Goal: Task Accomplishment & Management: Manage account settings

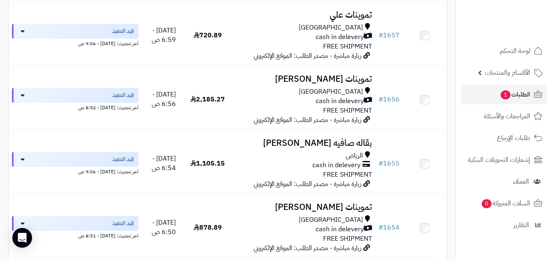
scroll to position [488, 0]
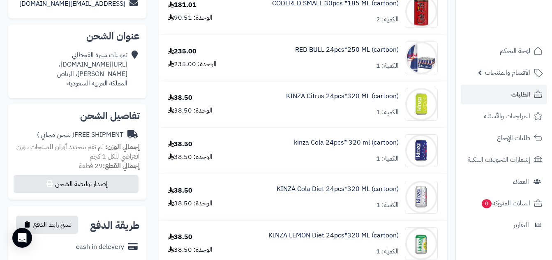
scroll to position [185, 0]
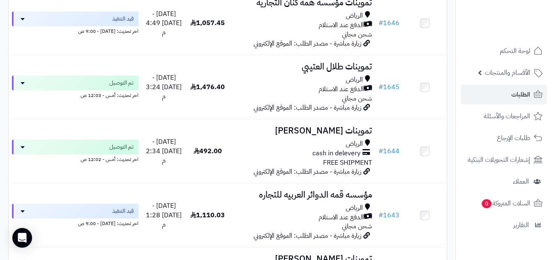
scroll to position [1331, 0]
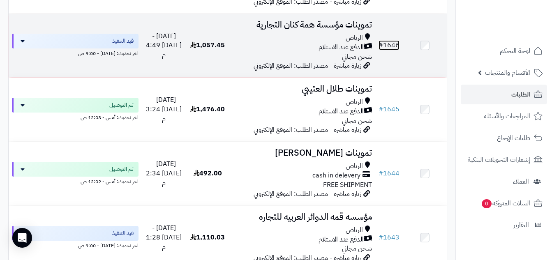
click at [396, 48] on link "# 1646" at bounding box center [388, 45] width 21 height 10
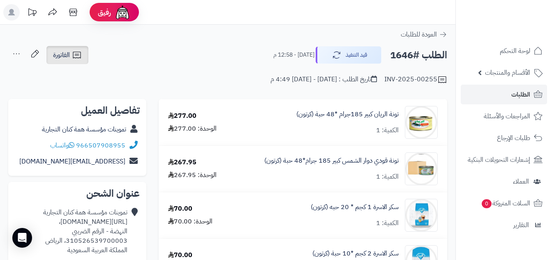
click at [67, 52] on span "الفاتورة" at bounding box center [61, 55] width 17 height 10
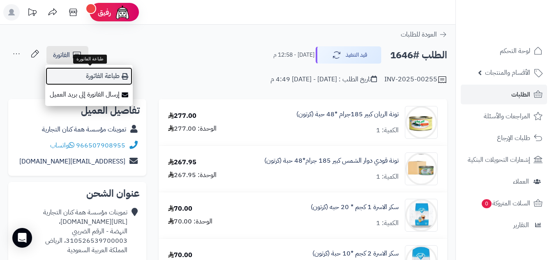
click at [115, 74] on link "طباعة الفاتورة" at bounding box center [89, 76] width 88 height 18
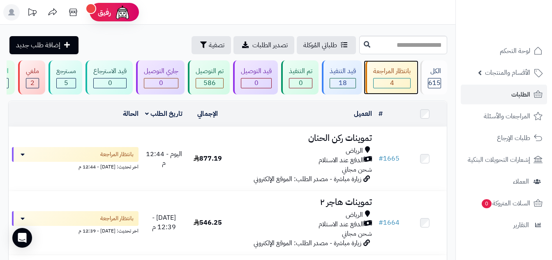
click at [390, 75] on div "بانتظار المراجعة" at bounding box center [391, 71] width 37 height 9
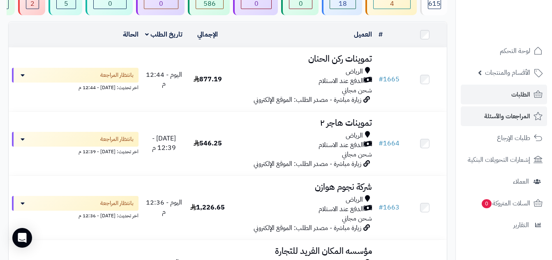
scroll to position [80, 0]
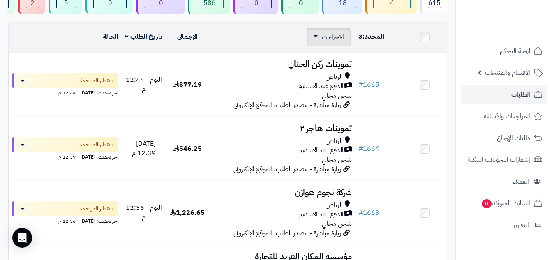
click at [333, 42] on span "الاجراءات" at bounding box center [333, 37] width 22 height 10
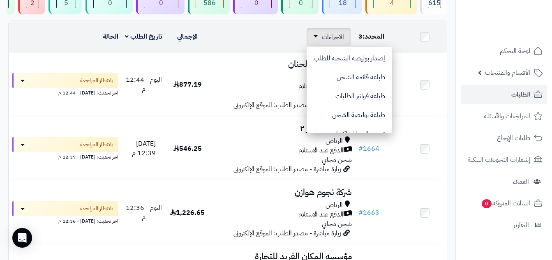
scroll to position [51, 0]
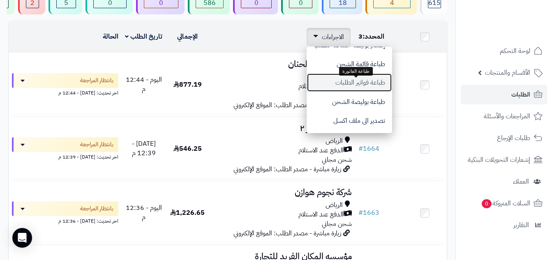
click at [341, 92] on button "طباعة فواتير الطلبات" at bounding box center [349, 82] width 85 height 19
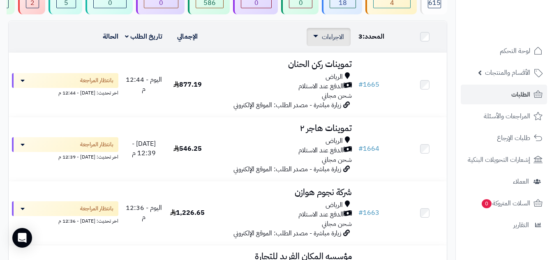
click at [324, 42] on span "الاجراءات" at bounding box center [333, 37] width 22 height 10
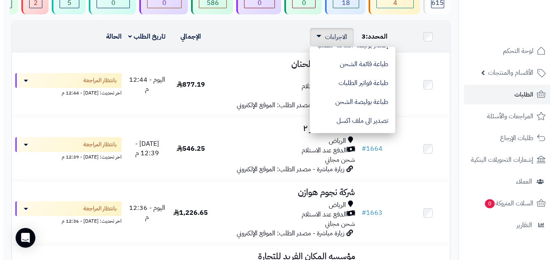
scroll to position [0, 0]
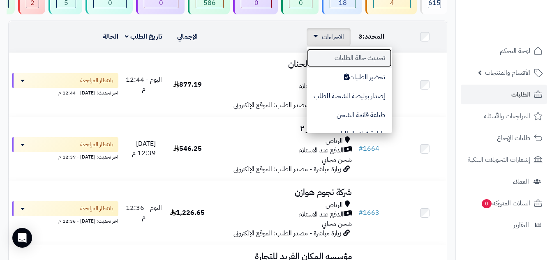
click at [348, 60] on button "تحديث حالة الطلبات" at bounding box center [349, 57] width 85 height 19
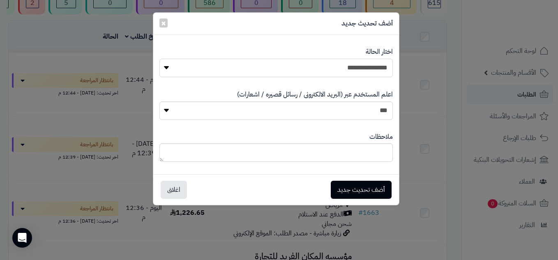
click at [370, 76] on select "**********" at bounding box center [275, 68] width 233 height 18
select select "*"
click at [159, 59] on select "**********" at bounding box center [275, 68] width 233 height 18
click at [364, 188] on button "أضف تحديث جديد" at bounding box center [361, 189] width 61 height 18
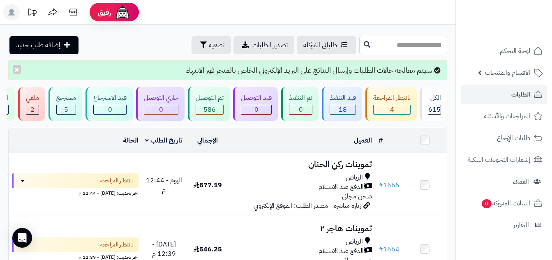
click at [424, 45] on input "text" at bounding box center [403, 45] width 88 height 18
type input "****"
click at [364, 43] on icon at bounding box center [367, 44] width 7 height 7
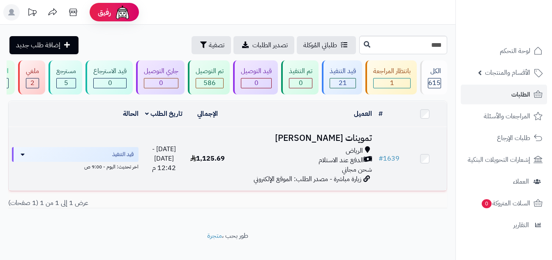
click at [330, 164] on span "الدفع عند الاستلام" at bounding box center [340, 160] width 45 height 9
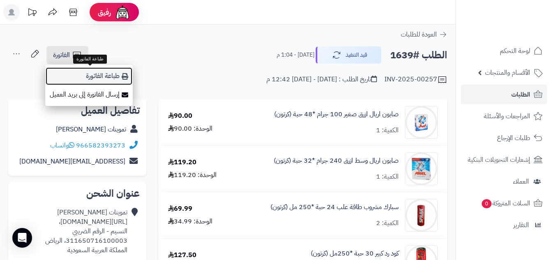
click at [97, 72] on link "طباعة الفاتورة" at bounding box center [89, 76] width 88 height 18
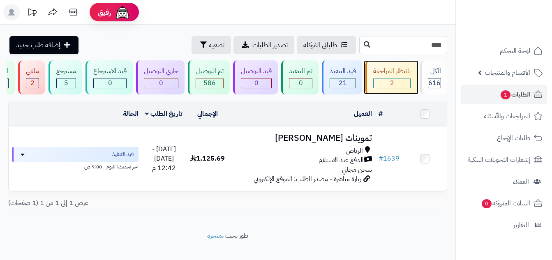
click at [381, 72] on div "بانتظار المراجعة" at bounding box center [391, 71] width 37 height 9
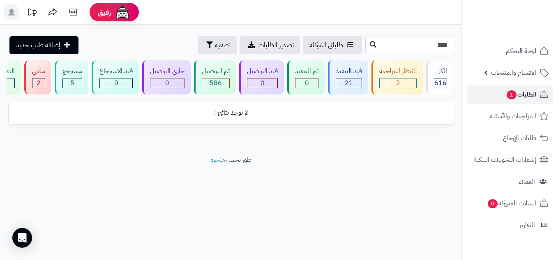
click at [494, 87] on link "الطلبات 1" at bounding box center [510, 95] width 86 height 20
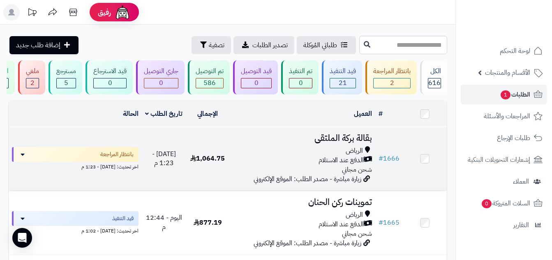
click at [235, 143] on h3 "بقالة بركة الملتقى" at bounding box center [302, 138] width 139 height 9
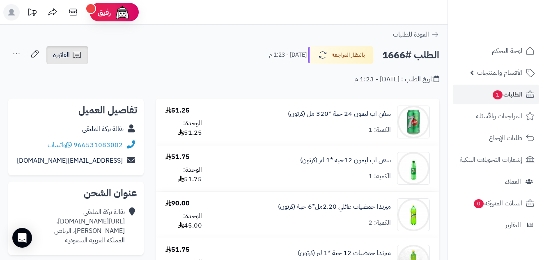
click at [82, 57] on link "الفاتورة" at bounding box center [67, 55] width 42 height 18
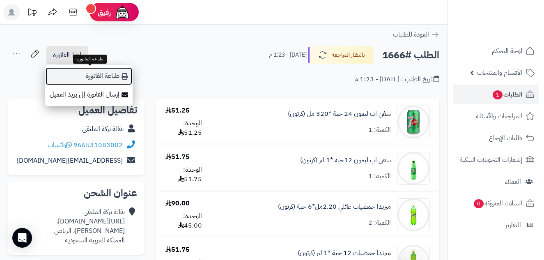
click at [86, 72] on link "طباعة الفاتورة" at bounding box center [89, 76] width 88 height 18
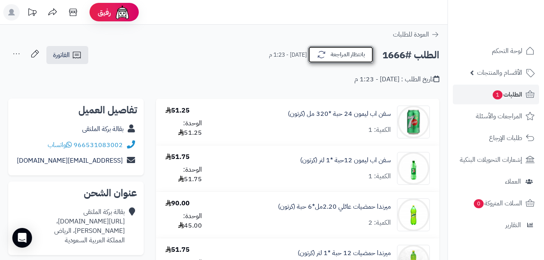
click at [347, 57] on button "بانتظار المراجعة" at bounding box center [341, 54] width 66 height 17
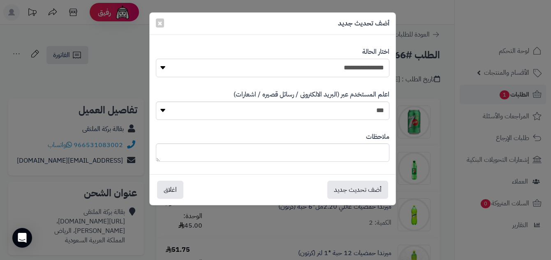
click at [284, 65] on select "**********" at bounding box center [272, 68] width 233 height 18
select select "*"
click at [156, 59] on select "**********" at bounding box center [272, 68] width 233 height 18
click at [372, 182] on button "أضف تحديث جديد" at bounding box center [357, 189] width 61 height 18
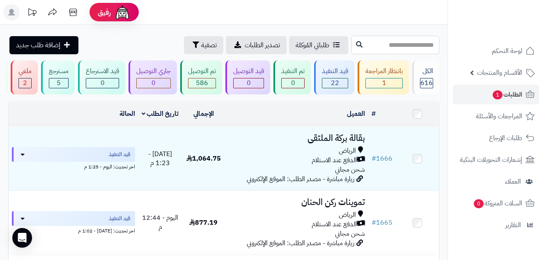
click at [382, 42] on input "text" at bounding box center [396, 45] width 88 height 18
type input "****"
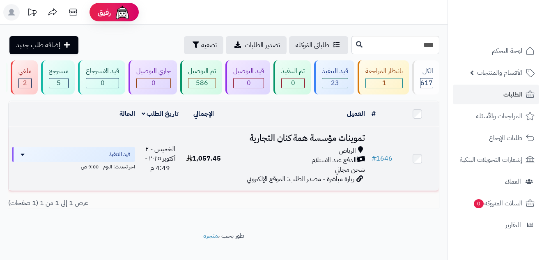
click at [367, 161] on td "تموينات مؤسسة همة كنان التجارية [PERSON_NAME] عند الاستلام شحن مجاني زيارة مباش…" at bounding box center [296, 159] width 143 height 64
click at [381, 163] on link "# 1646" at bounding box center [382, 159] width 21 height 10
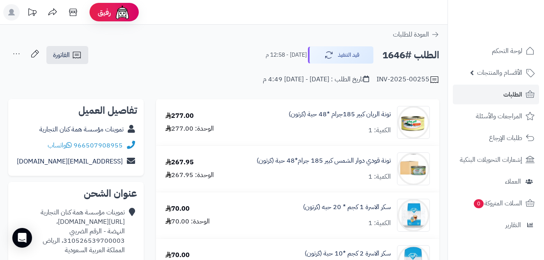
scroll to position [16, 0]
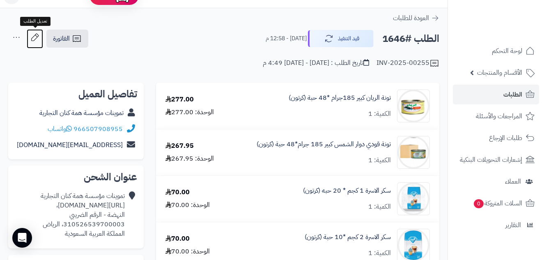
click at [35, 37] on icon at bounding box center [35, 37] width 16 height 16
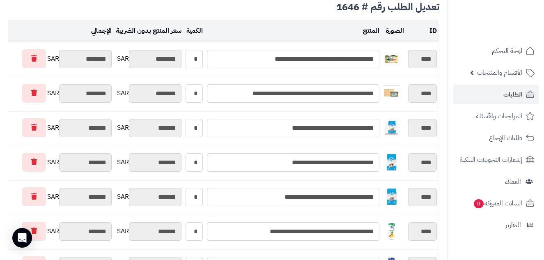
scroll to position [69, 0]
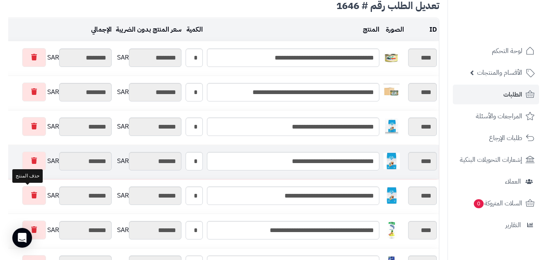
click at [22, 199] on link at bounding box center [34, 195] width 24 height 19
type input "********"
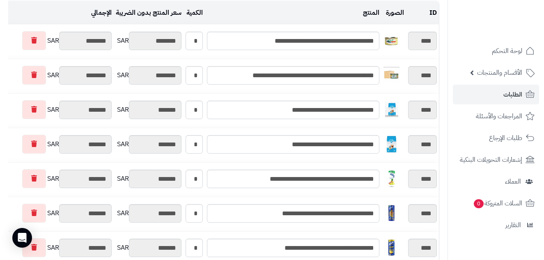
scroll to position [0, 0]
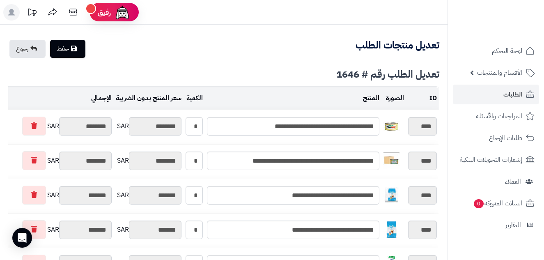
click at [70, 51] on link "حفظ" at bounding box center [67, 49] width 35 height 18
type input "**********"
type textarea "**********"
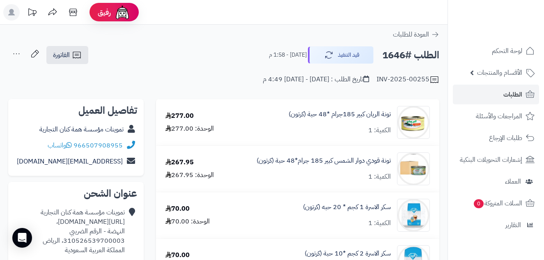
click at [60, 50] on span "الفاتورة" at bounding box center [61, 55] width 17 height 10
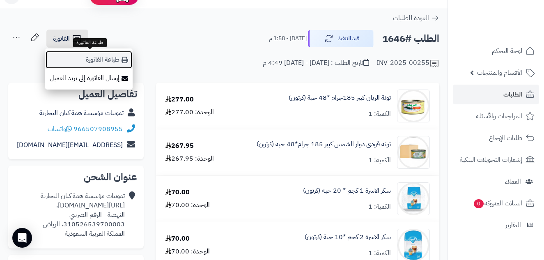
click at [85, 56] on link "طباعة الفاتورة" at bounding box center [89, 60] width 88 height 18
